Goal: Ask a question: Seek information or help from site administrators or community

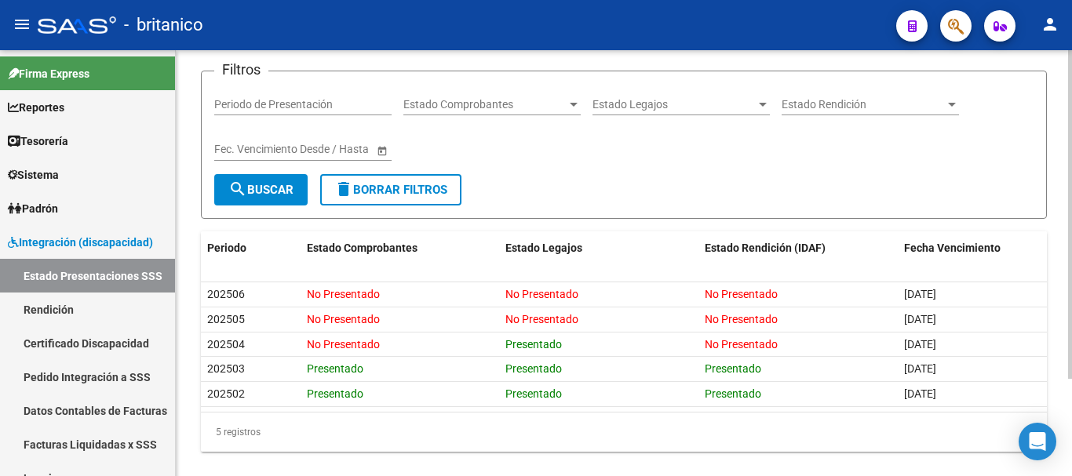
scroll to position [126, 0]
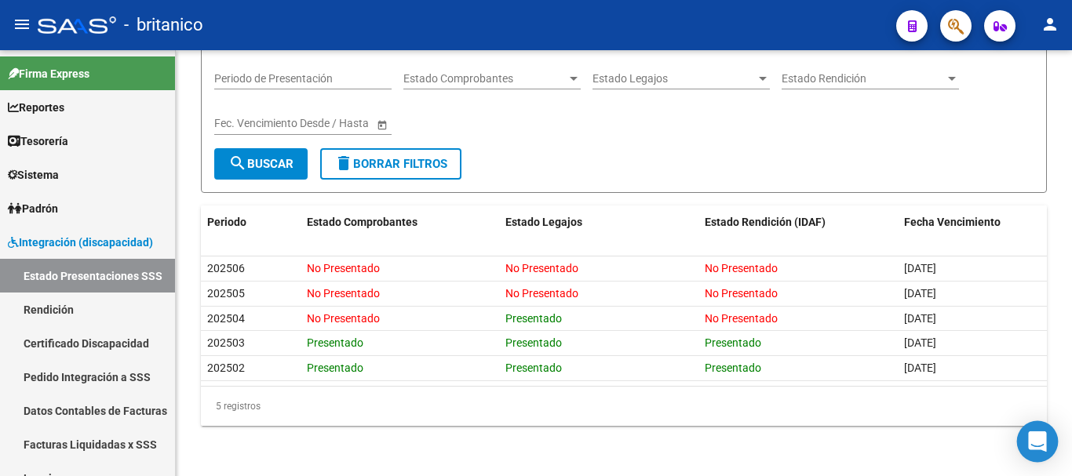
click at [1041, 445] on icon "Open Intercom Messenger" at bounding box center [1037, 442] width 20 height 20
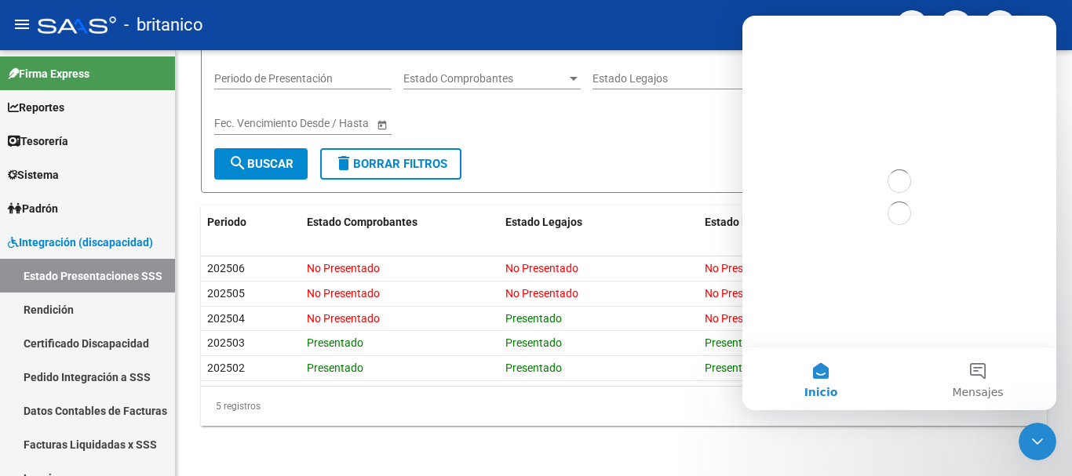
scroll to position [0, 0]
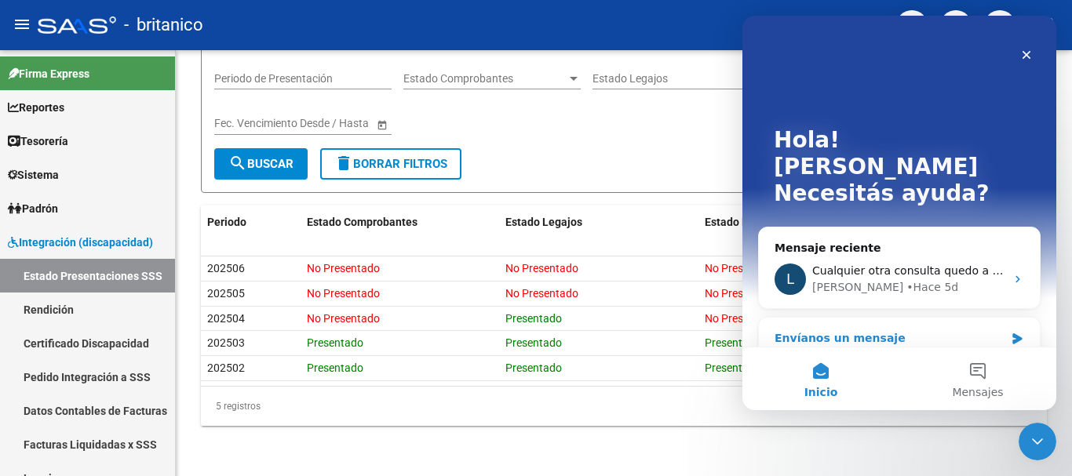
click at [853, 330] on div "Envíanos un mensaje" at bounding box center [890, 338] width 230 height 16
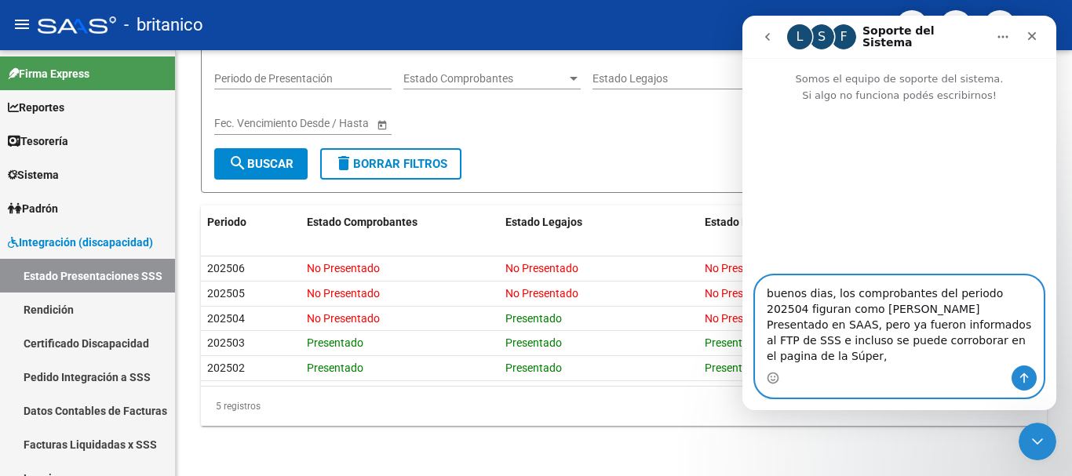
click at [918, 347] on textarea "buenos dias, los comprobantes del periodo 202504 figuran como [PERSON_NAME] Pre…" at bounding box center [899, 320] width 287 height 89
drag, startPoint x: 939, startPoint y: 360, endPoint x: 910, endPoint y: 363, distance: 29.1
click at [938, 360] on textarea "buenos dias, los comprobantes del periodo 202504 figuran como [PERSON_NAME] Pre…" at bounding box center [899, 320] width 287 height 89
click at [906, 363] on textarea "buenos dias, los comprobantes del periodo 202504 figuran como [PERSON_NAME] Pre…" at bounding box center [899, 320] width 287 height 89
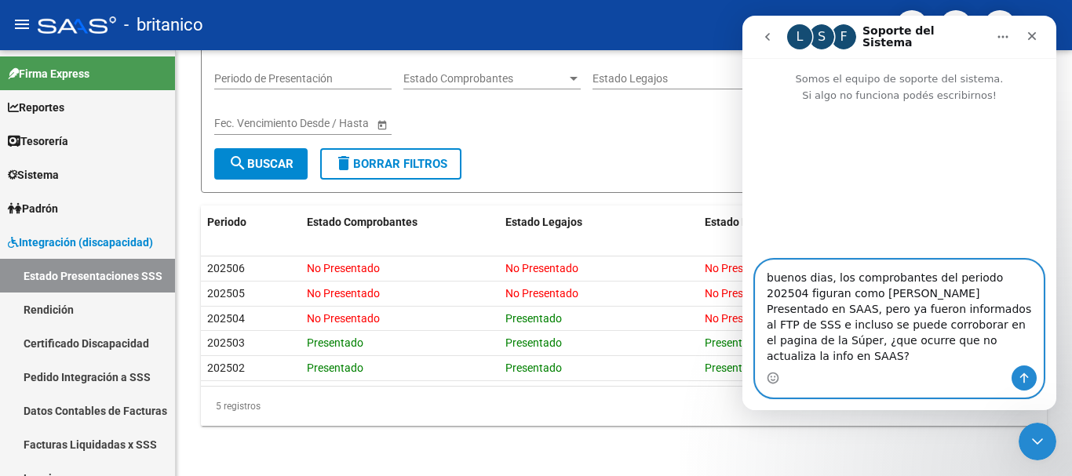
drag, startPoint x: 916, startPoint y: 341, endPoint x: 895, endPoint y: 339, distance: 20.5
click at [897, 339] on textarea "buenos dias, los comprobantes del periodo 202504 figuran como [PERSON_NAME] Pre…" at bounding box center [899, 313] width 287 height 105
click at [914, 356] on textarea "buenos dias, los comprobantes del periodo 202504 figuran como [PERSON_NAME] Pre…" at bounding box center [899, 313] width 287 height 105
type textarea "buenos dias, los comprobantes del periodo 202504 figuran como [PERSON_NAME] Pre…"
click at [1026, 378] on icon "Enviar un mensaje…" at bounding box center [1024, 378] width 13 height 13
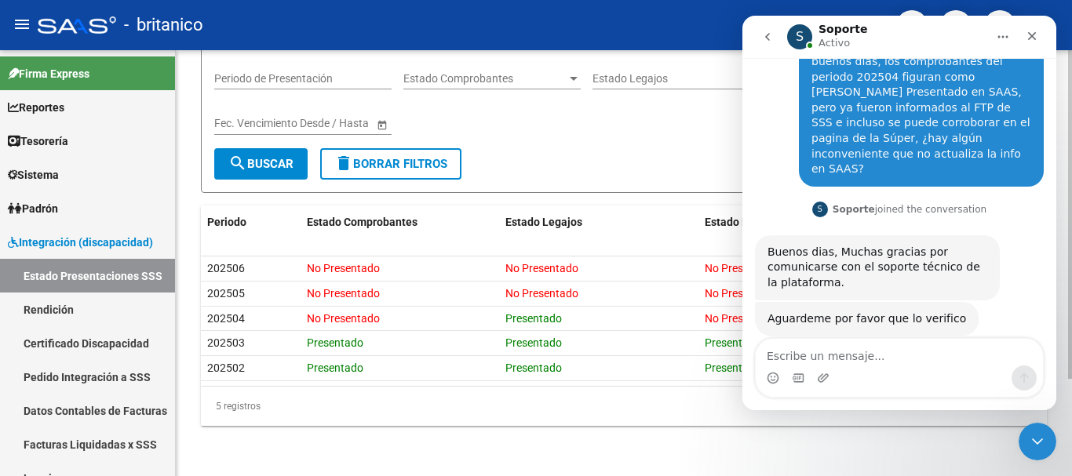
scroll to position [77, 0]
click at [927, 303] on div "Aguardeme por favor que lo verifico Soporte • Hace 4m" at bounding box center [867, 320] width 224 height 35
drag, startPoint x: 950, startPoint y: 291, endPoint x: 976, endPoint y: 292, distance: 25.1
click at [982, 303] on div "Aguardeme por favor que lo verifico Soporte • Hace 4m" at bounding box center [899, 337] width 289 height 69
